Goal: Check status

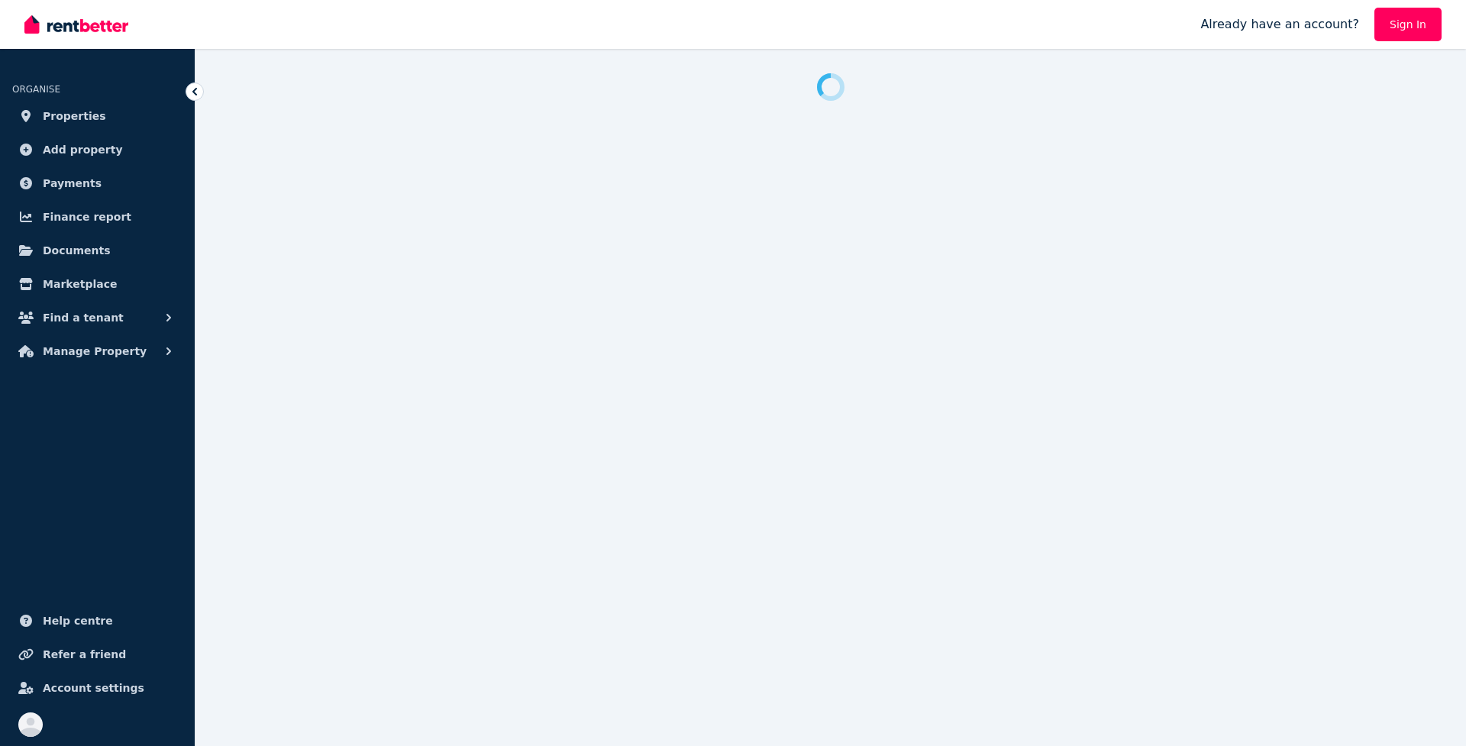
click at [1408, 11] on link "Sign In" at bounding box center [1407, 25] width 67 height 34
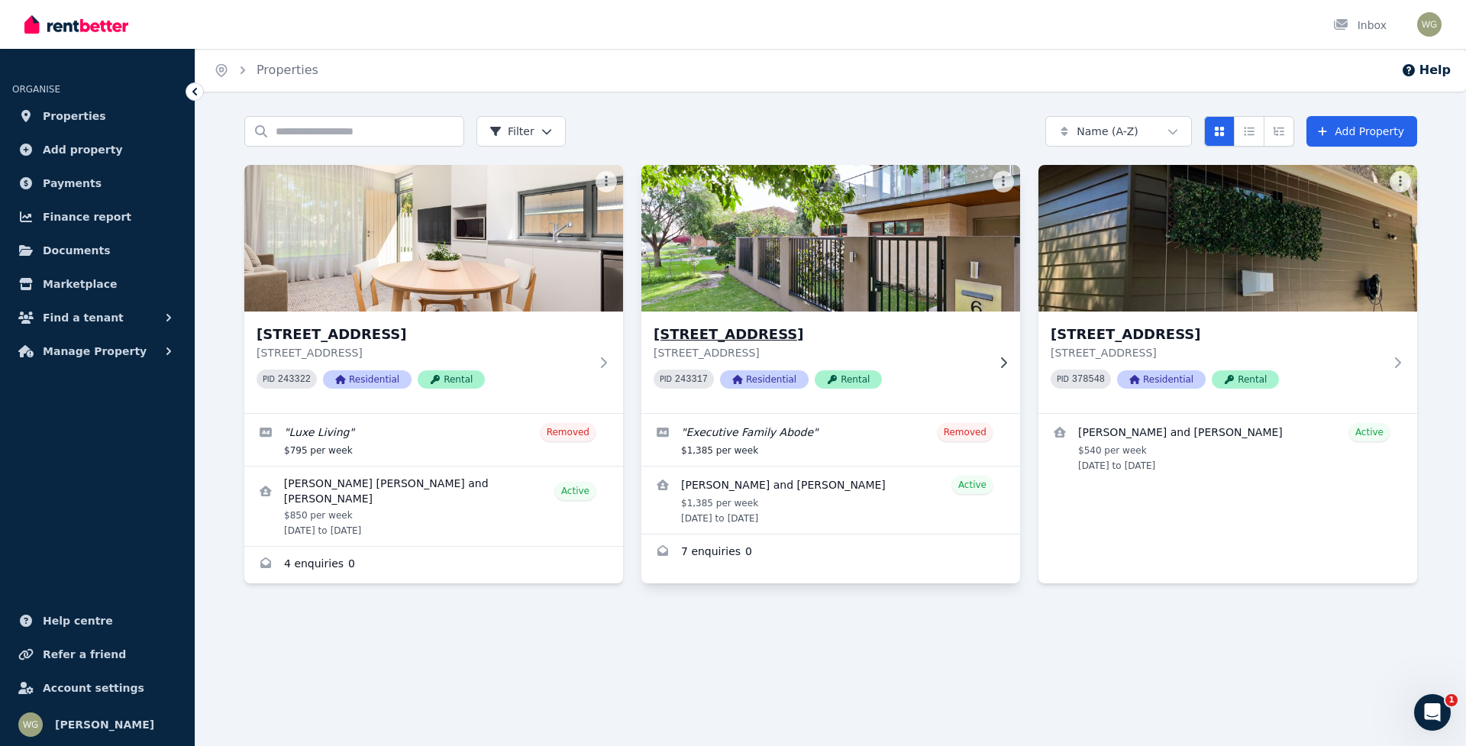
click at [953, 374] on div "PID 243317 Residential Rental" at bounding box center [819, 378] width 333 height 19
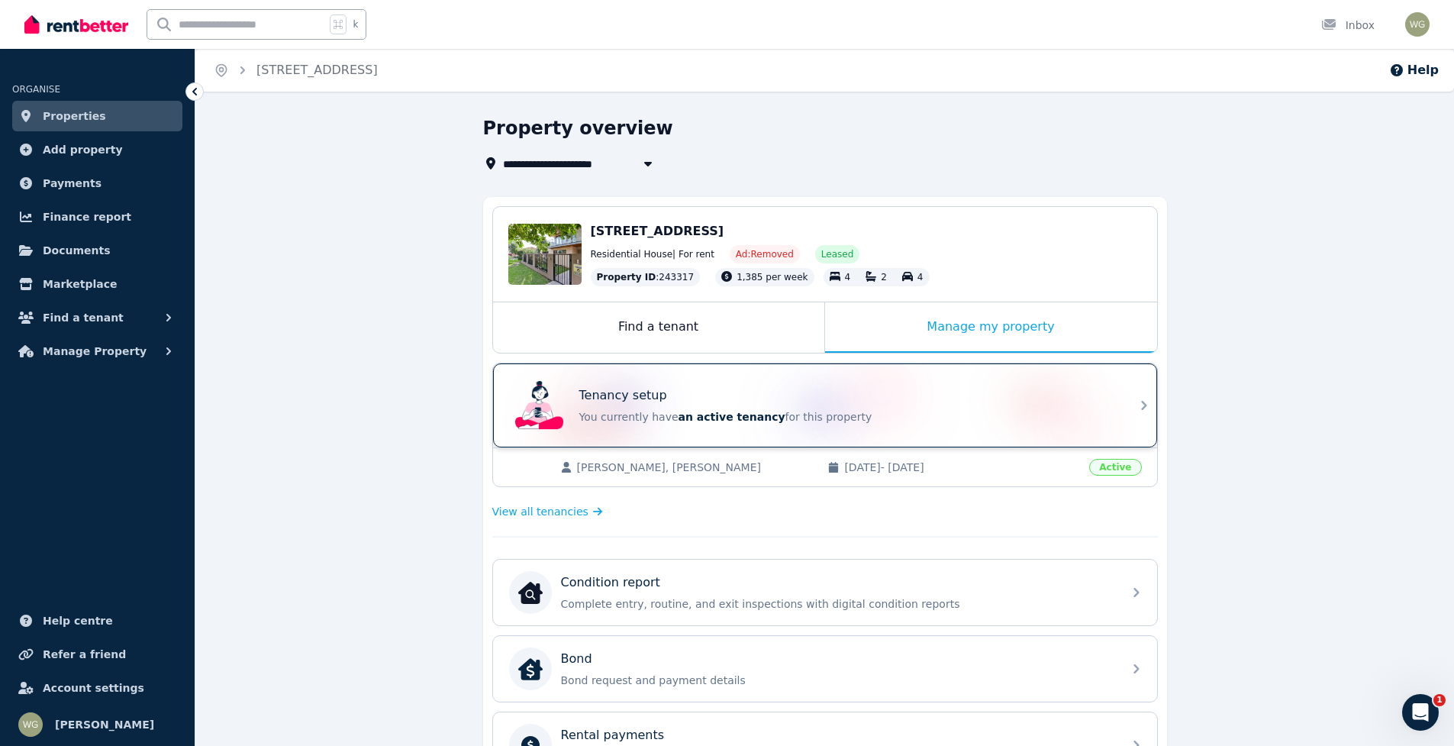
click at [816, 417] on p "You currently have an active tenancy for this property" at bounding box center [846, 416] width 534 height 15
